Goal: Navigation & Orientation: Find specific page/section

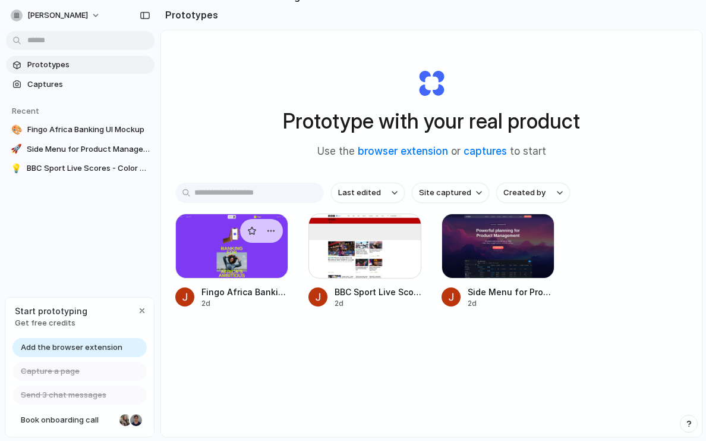
click at [208, 269] on div at bounding box center [231, 245] width 113 height 65
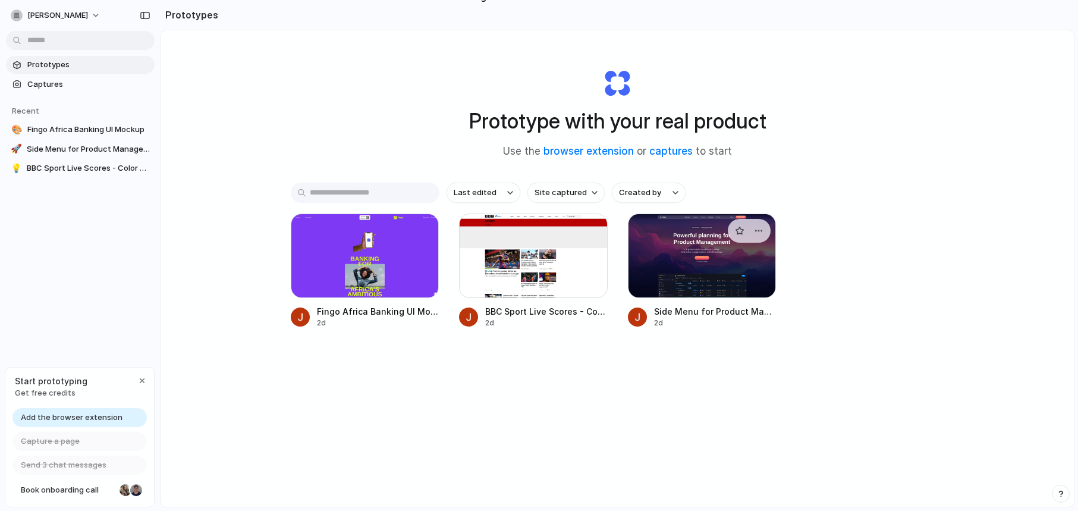
click at [696, 230] on div at bounding box center [702, 255] width 149 height 84
click at [343, 246] on div at bounding box center [365, 255] width 149 height 84
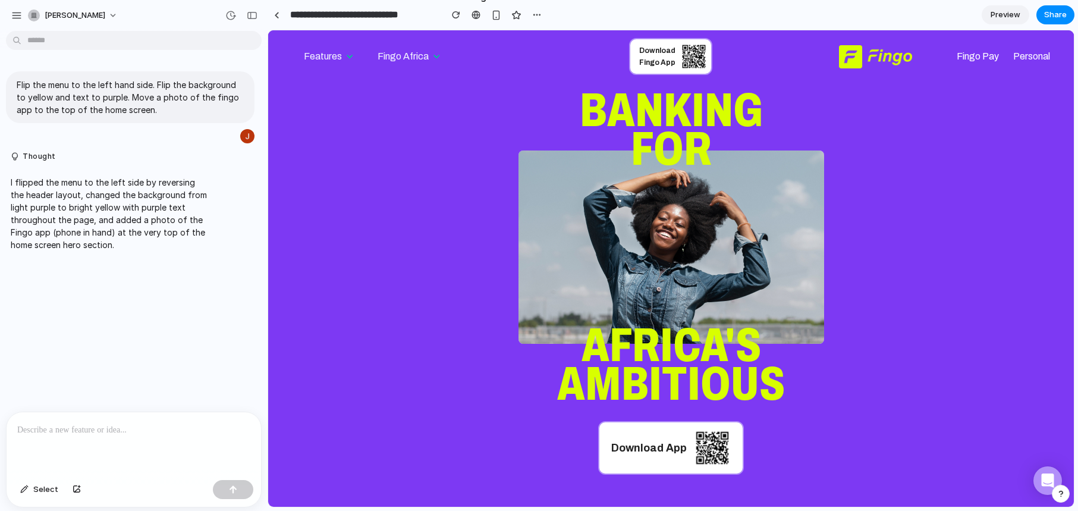
scroll to position [95, 0]
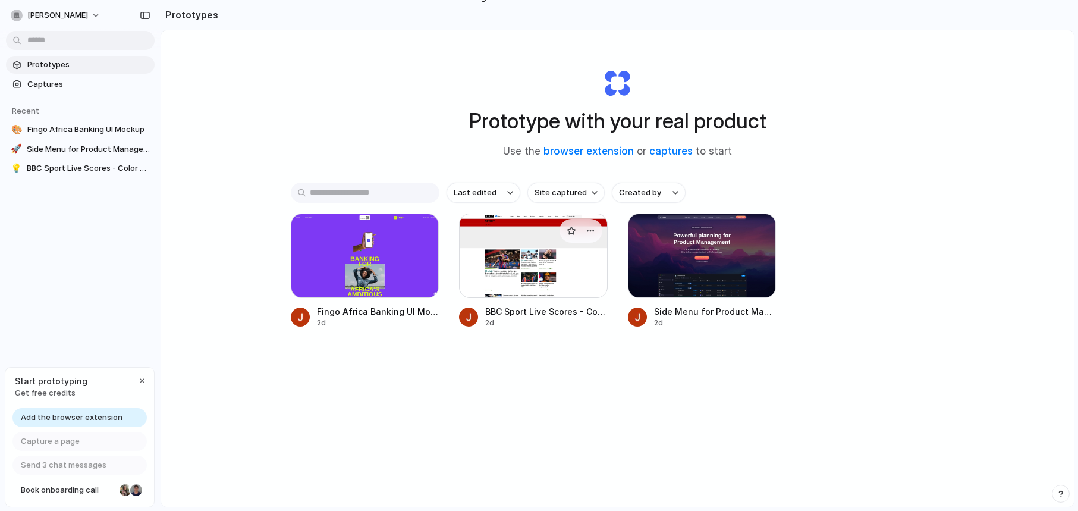
click at [488, 256] on div at bounding box center [533, 255] width 149 height 84
